Goal: Information Seeking & Learning: Learn about a topic

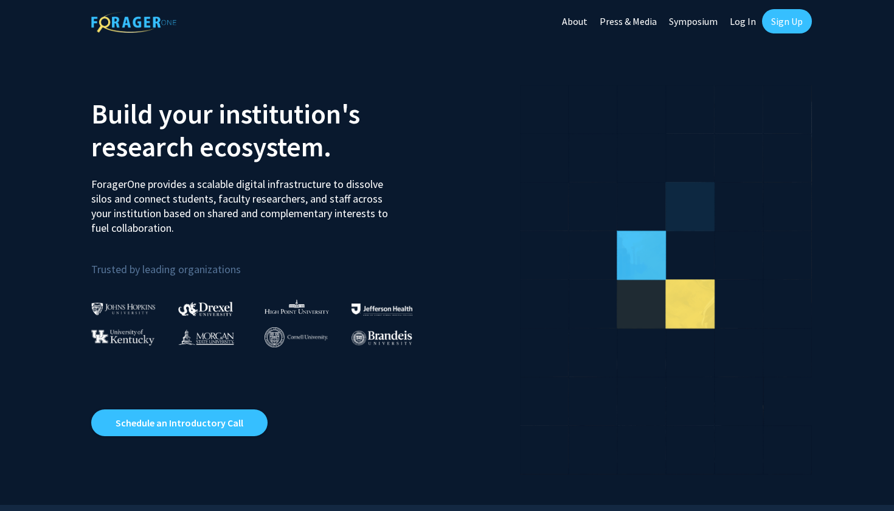
click at [733, 18] on link "Log In" at bounding box center [743, 21] width 38 height 43
select select
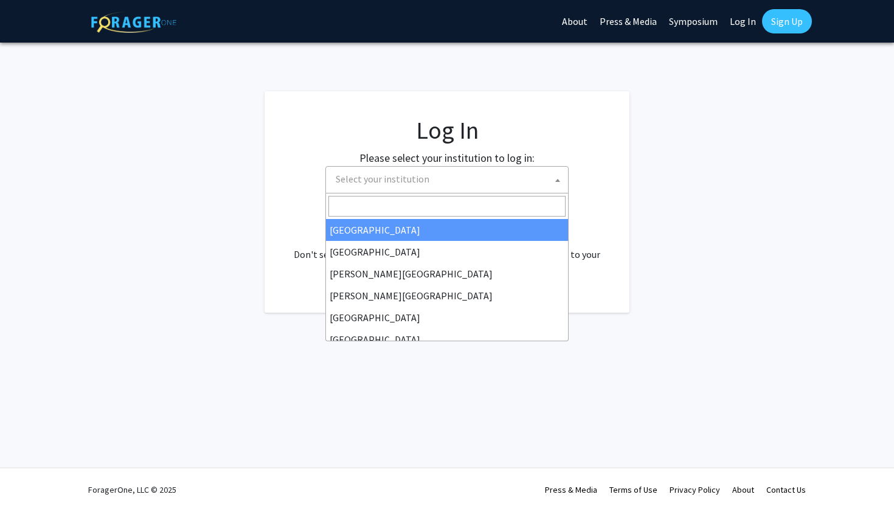
click at [507, 181] on span "Select your institution" at bounding box center [449, 179] width 237 height 25
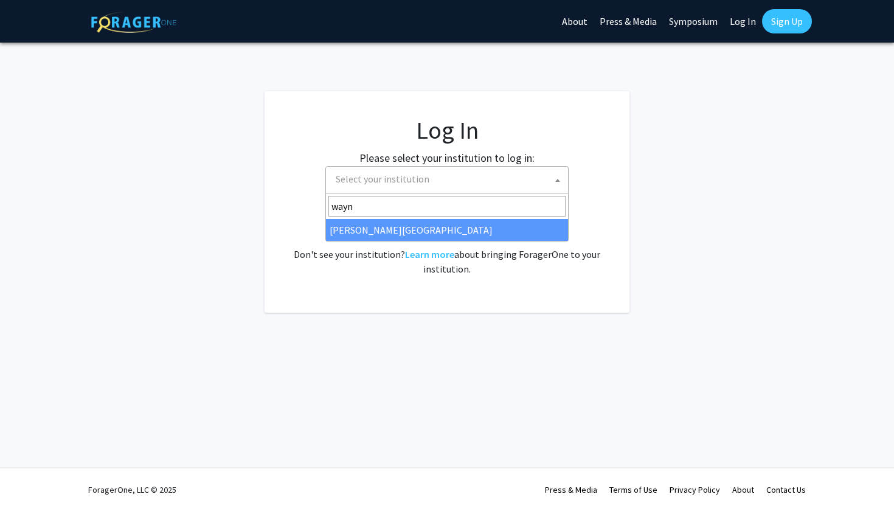
type input "wayn"
select select "21"
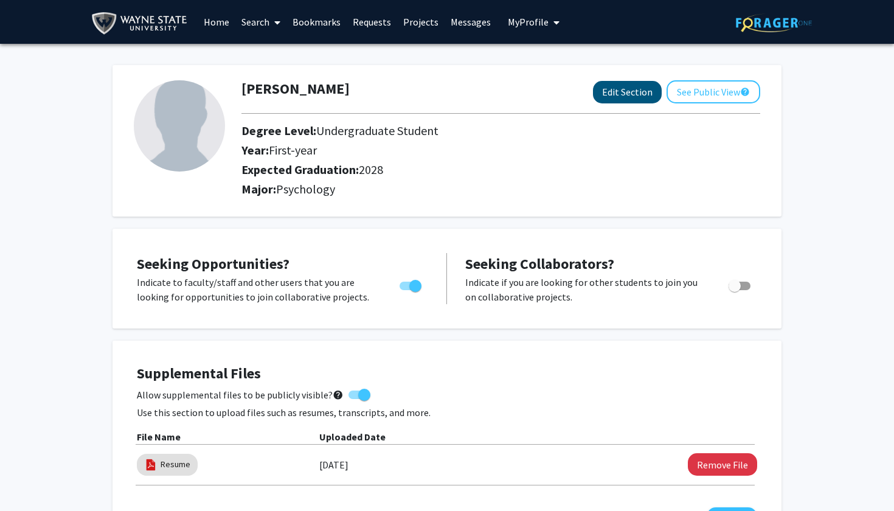
click at [626, 95] on button "Edit Section" at bounding box center [627, 92] width 69 height 23
select select "first-year"
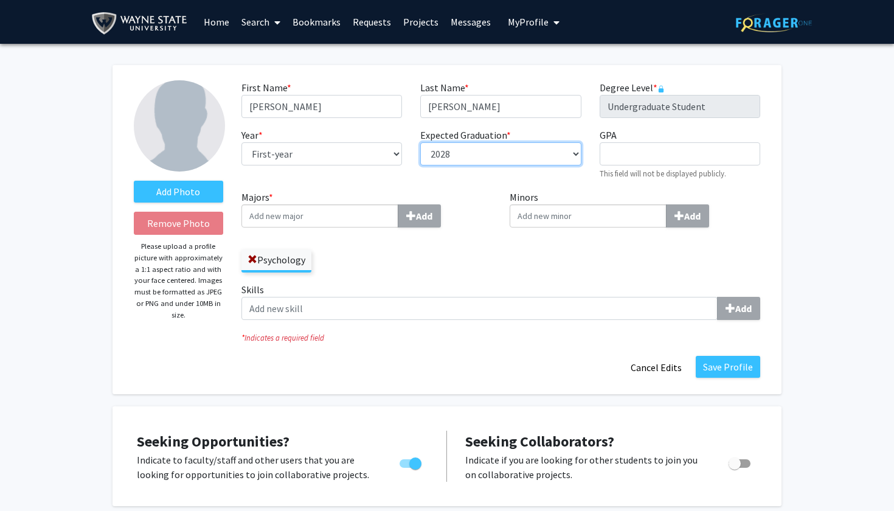
select select "2027"
select select "sophomore"
select select "2028"
click at [325, 217] on input "Majors * Add" at bounding box center [320, 215] width 157 height 23
click at [746, 369] on button "Save Profile" at bounding box center [728, 367] width 64 height 22
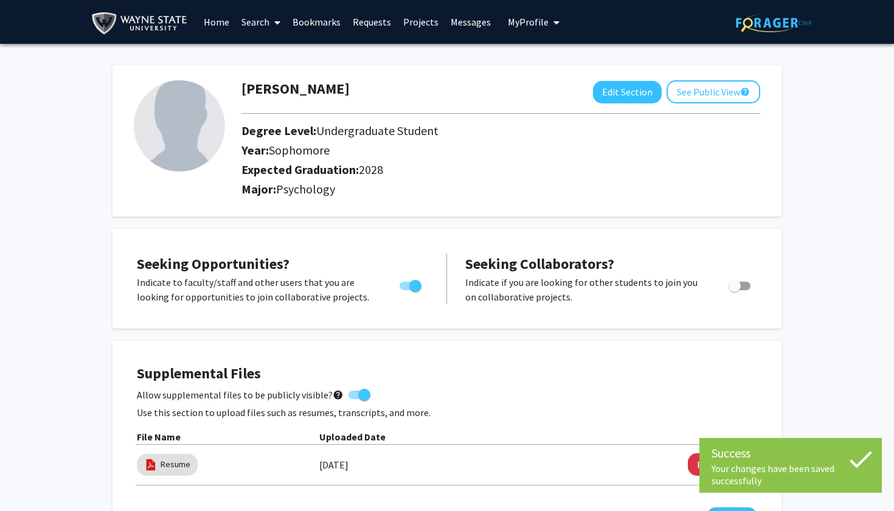
click at [460, 27] on link "Messages" at bounding box center [471, 22] width 52 height 43
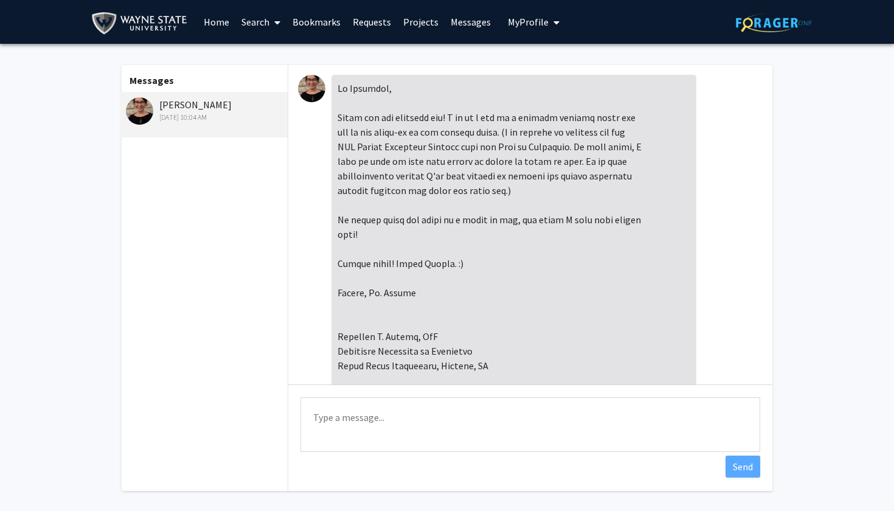
click at [313, 91] on img at bounding box center [311, 88] width 27 height 27
click at [230, 26] on link "Home" at bounding box center [217, 22] width 38 height 43
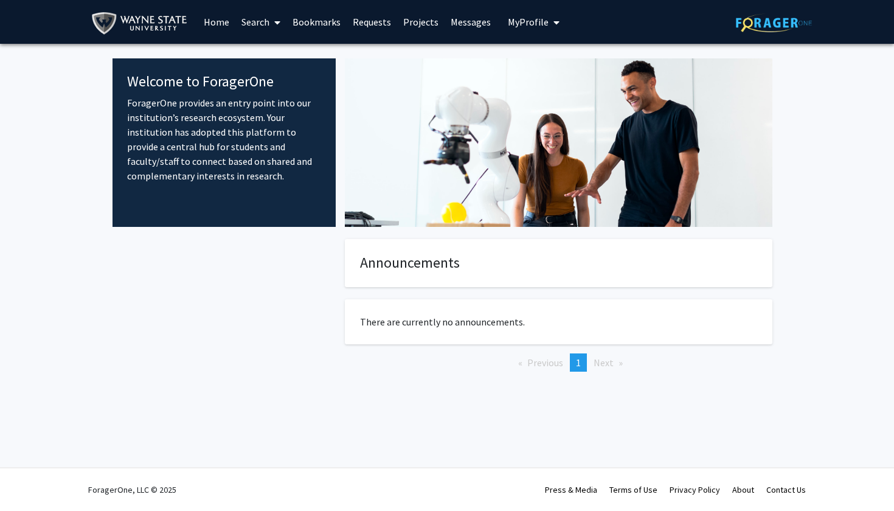
click at [266, 19] on link "Search" at bounding box center [260, 22] width 51 height 43
click at [280, 57] on span "Faculty/Staff" at bounding box center [279, 56] width 89 height 24
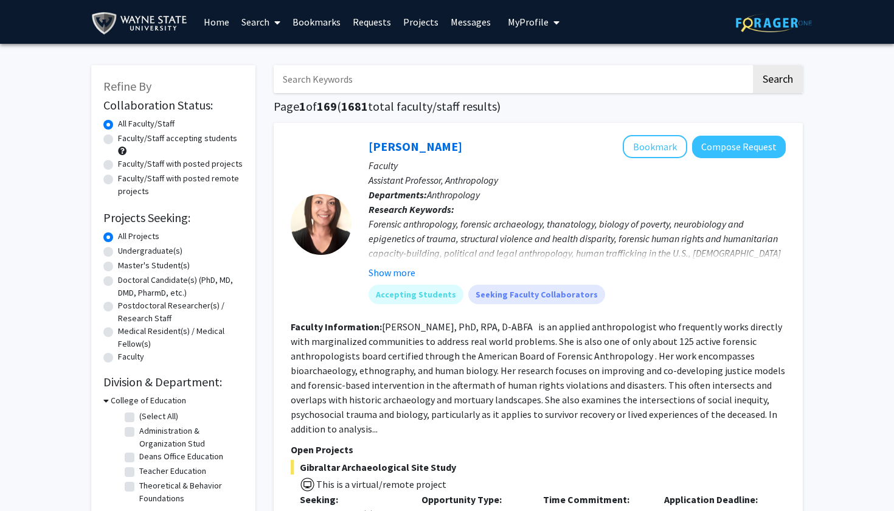
click at [162, 254] on label "Undergraduate(s)" at bounding box center [150, 251] width 64 height 13
click at [126, 252] on input "Undergraduate(s)" at bounding box center [122, 249] width 8 height 8
radio input "true"
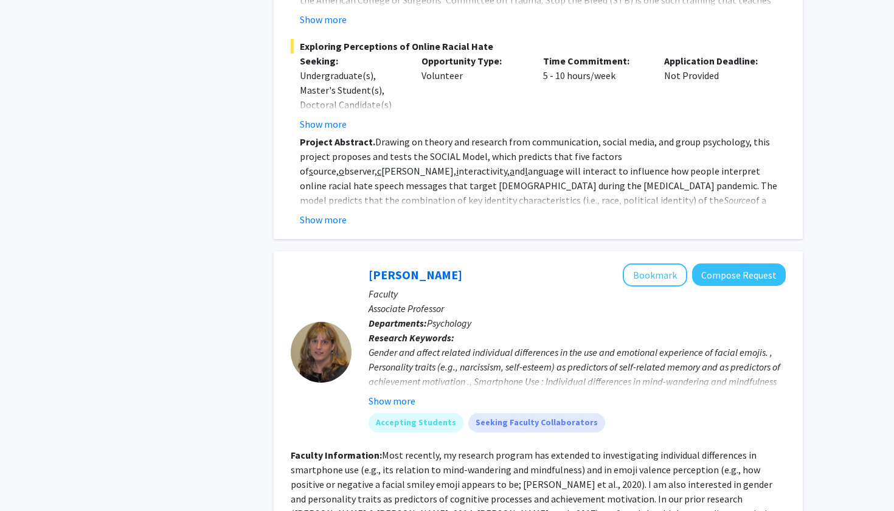
scroll to position [4221, 0]
click at [400, 392] on button "Show more" at bounding box center [392, 399] width 47 height 15
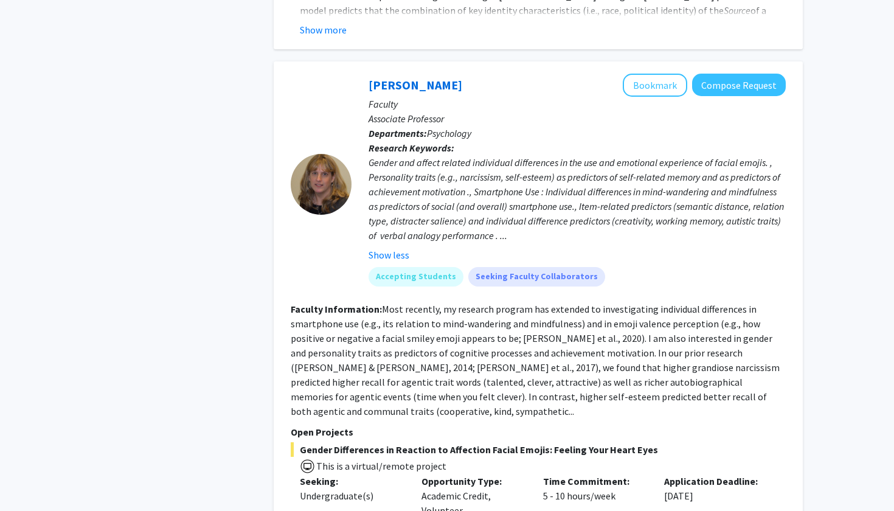
scroll to position [4410, 0]
click at [372, 247] on button "Show less" at bounding box center [389, 254] width 41 height 15
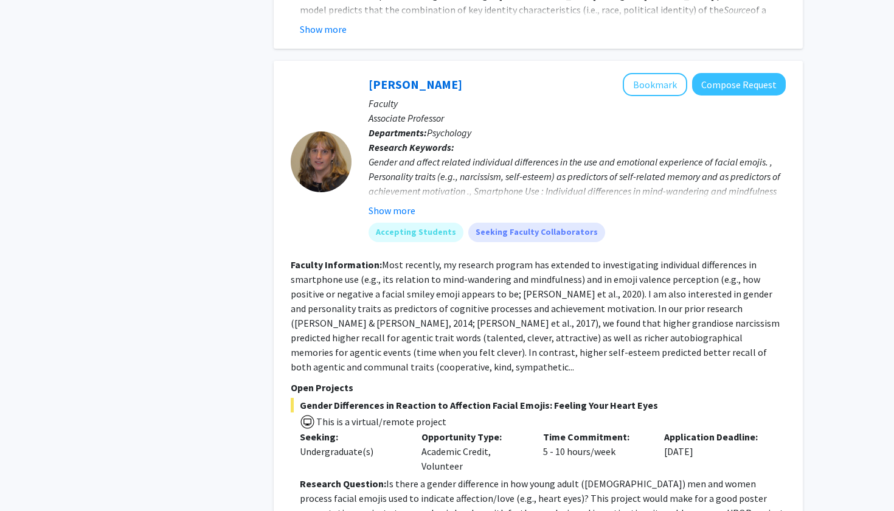
click at [372, 178] on div "Lara Jones Bookmark Compose Request Faculty Associate Professor Departments: Ps…" at bounding box center [569, 162] width 434 height 178
click at [380, 220] on div "Accepting Students Seeking Faculty Collaborators" at bounding box center [577, 232] width 422 height 24
click at [380, 203] on button "Show more" at bounding box center [392, 210] width 47 height 15
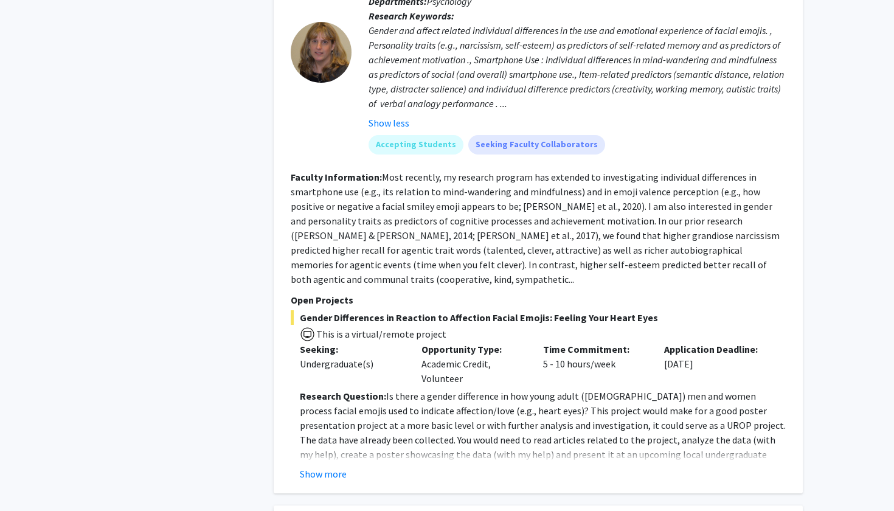
scroll to position [4544, 0]
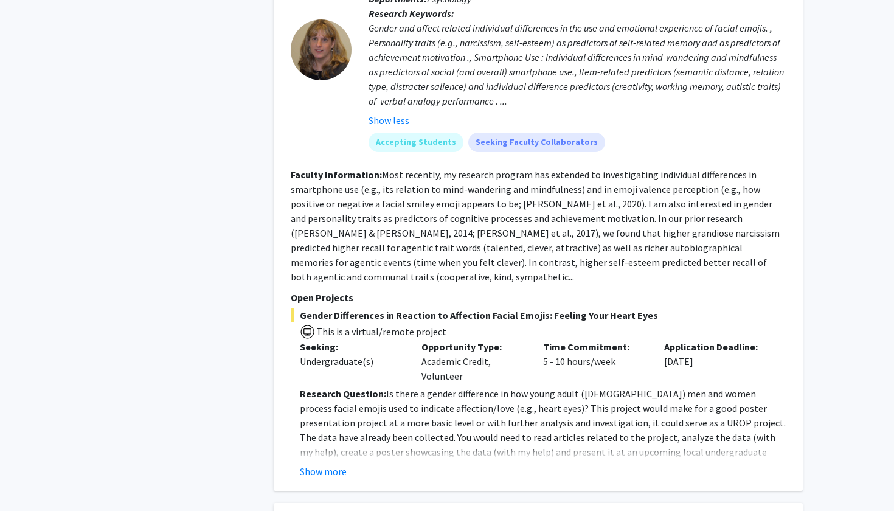
click at [321, 386] on p "Research Question: Is there a gender difference in how young adult (18 to 30 ye…" at bounding box center [543, 430] width 486 height 88
click at [320, 464] on button "Show more" at bounding box center [323, 471] width 47 height 15
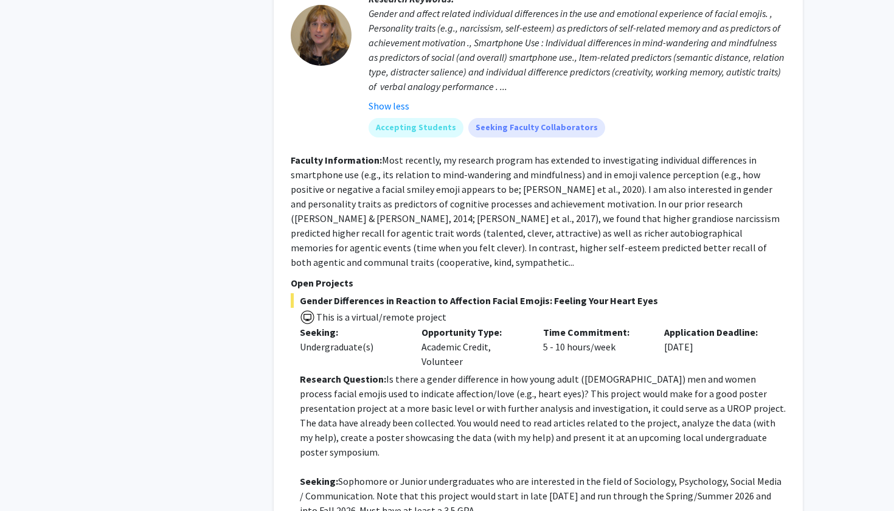
scroll to position [4397, 0]
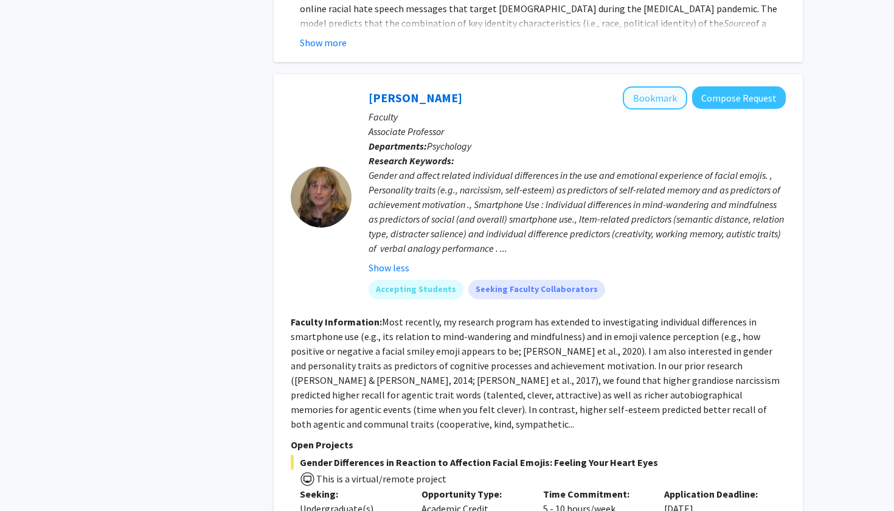
click at [673, 86] on button "Bookmark" at bounding box center [655, 97] width 64 height 23
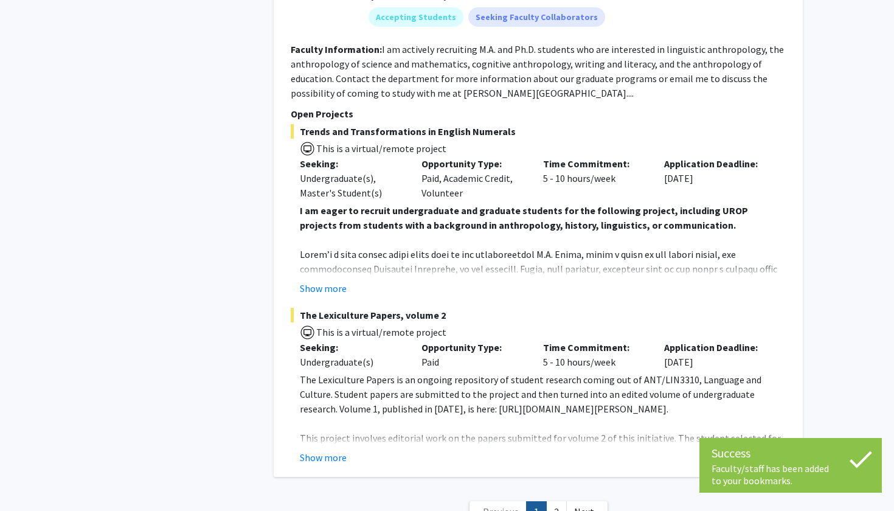
scroll to position [5659, 0]
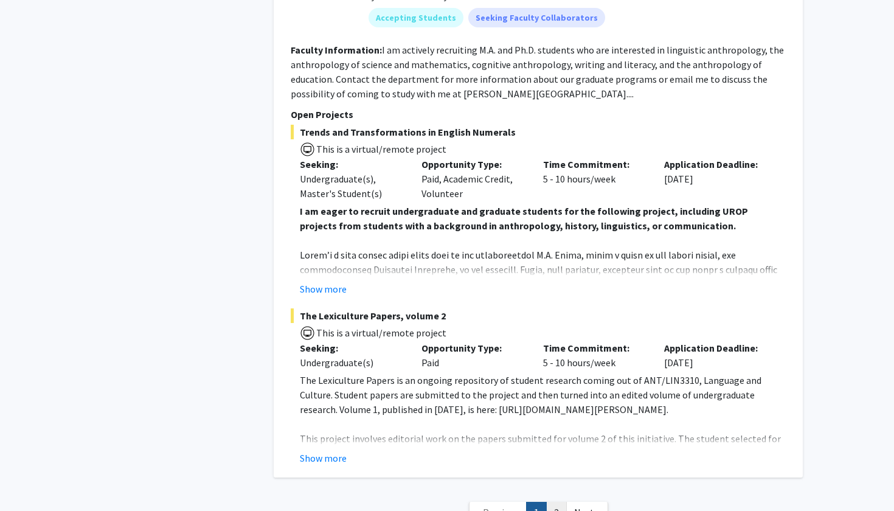
click at [557, 502] on link "2" at bounding box center [556, 512] width 21 height 21
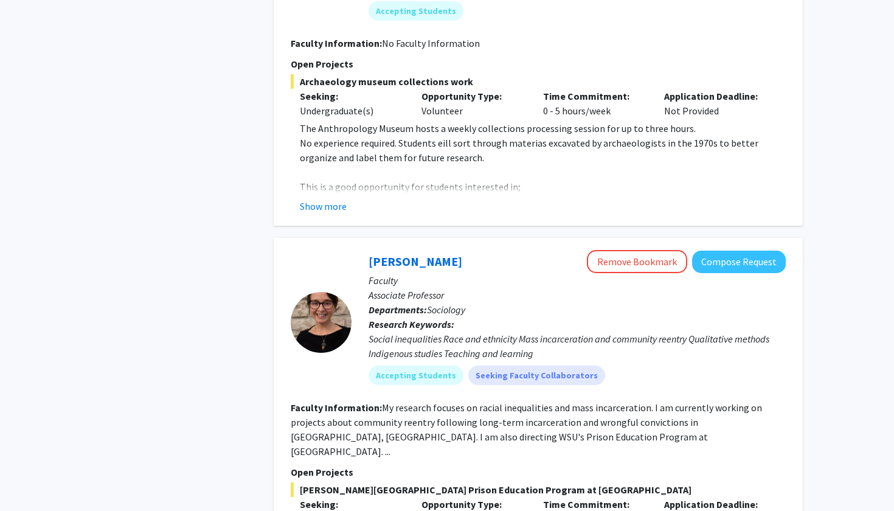
scroll to position [2859, 0]
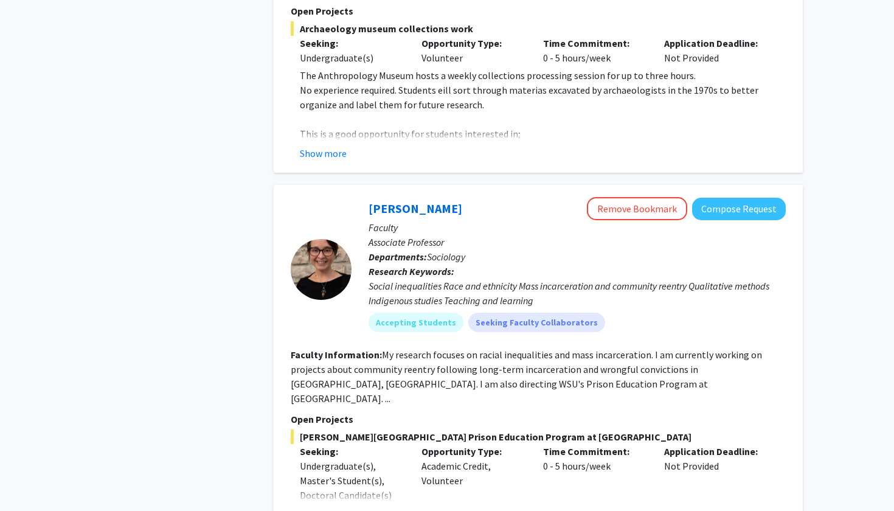
click at [332, 507] on button "Show more" at bounding box center [323, 514] width 47 height 15
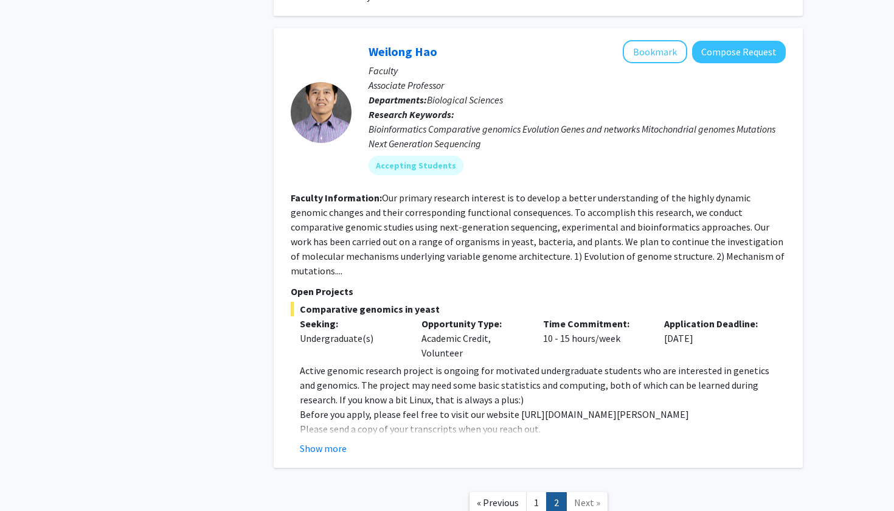
scroll to position [3464, 0]
